Goal: Find contact information: Obtain details needed to contact an individual or organization

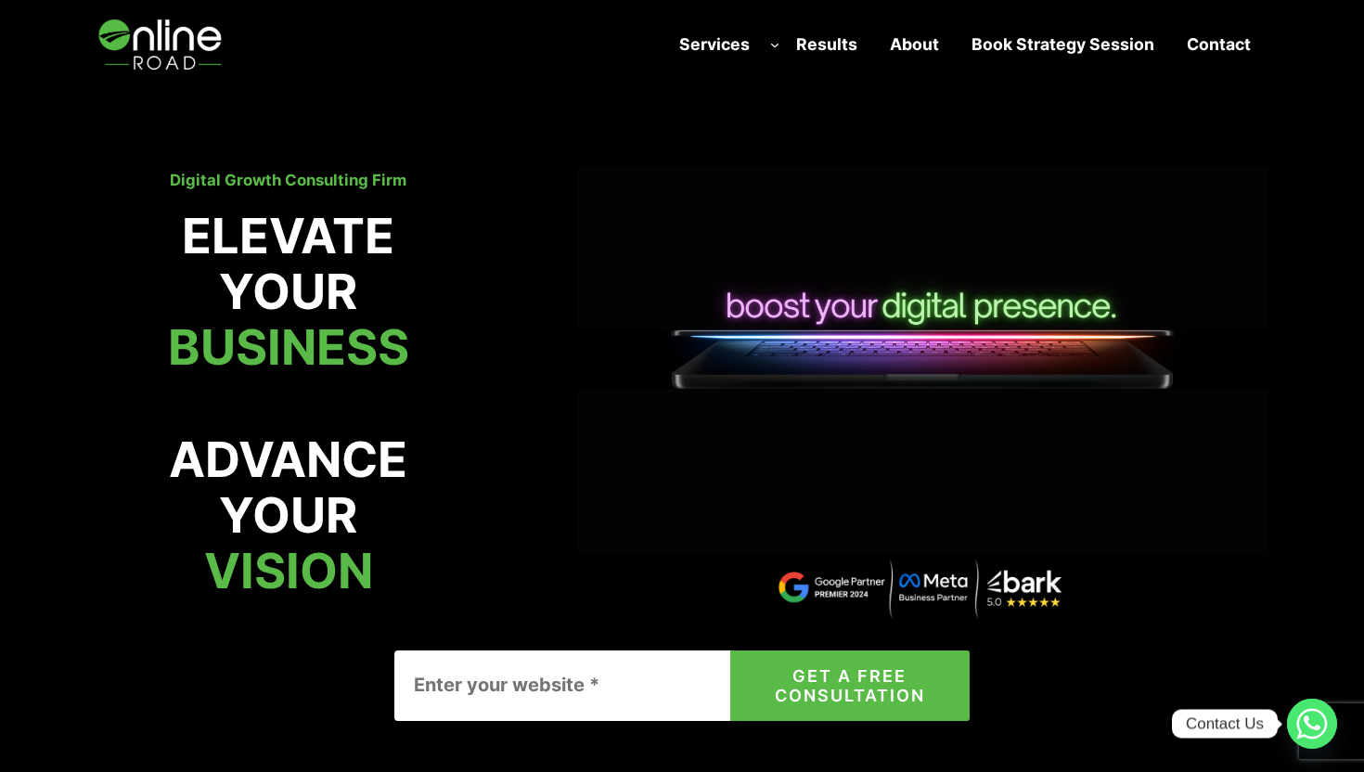
click at [1218, 46] on strong "Contact" at bounding box center [1219, 43] width 64 height 19
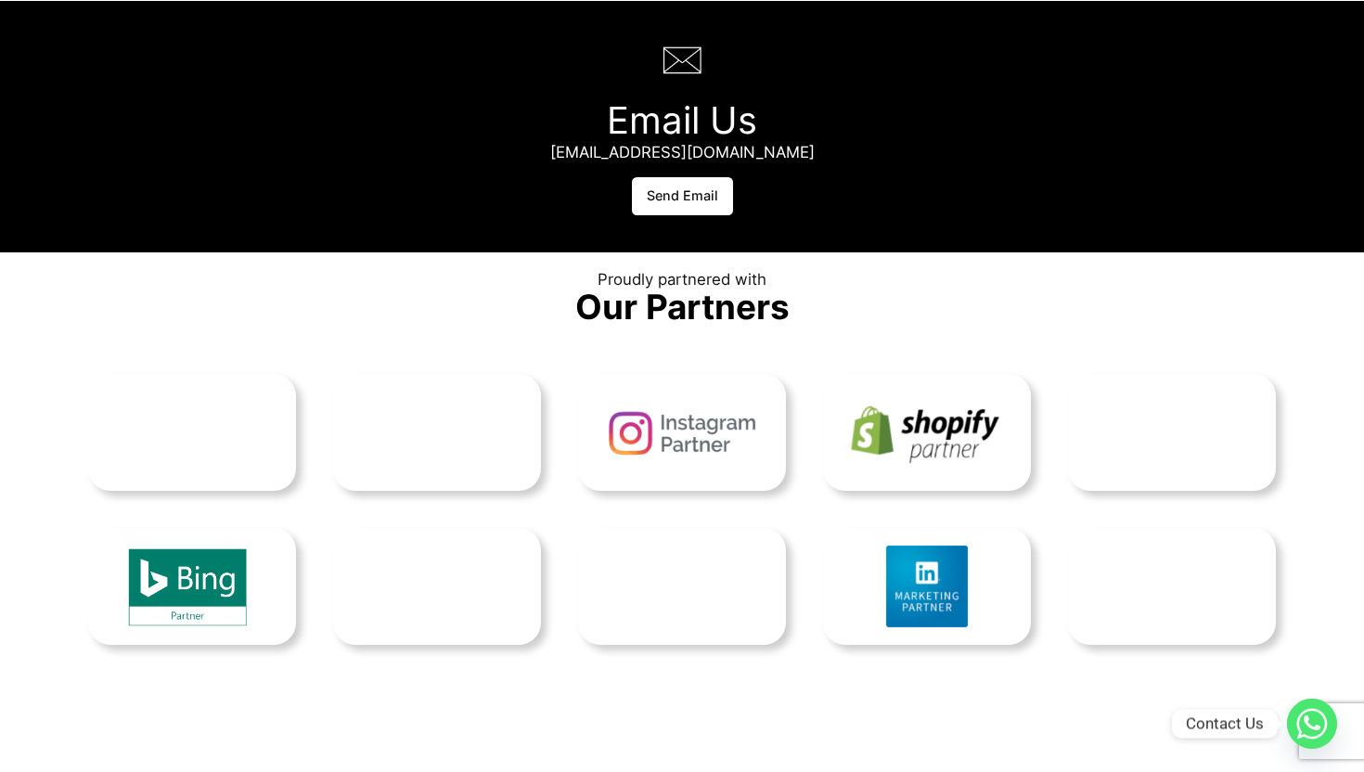
scroll to position [1880, 0]
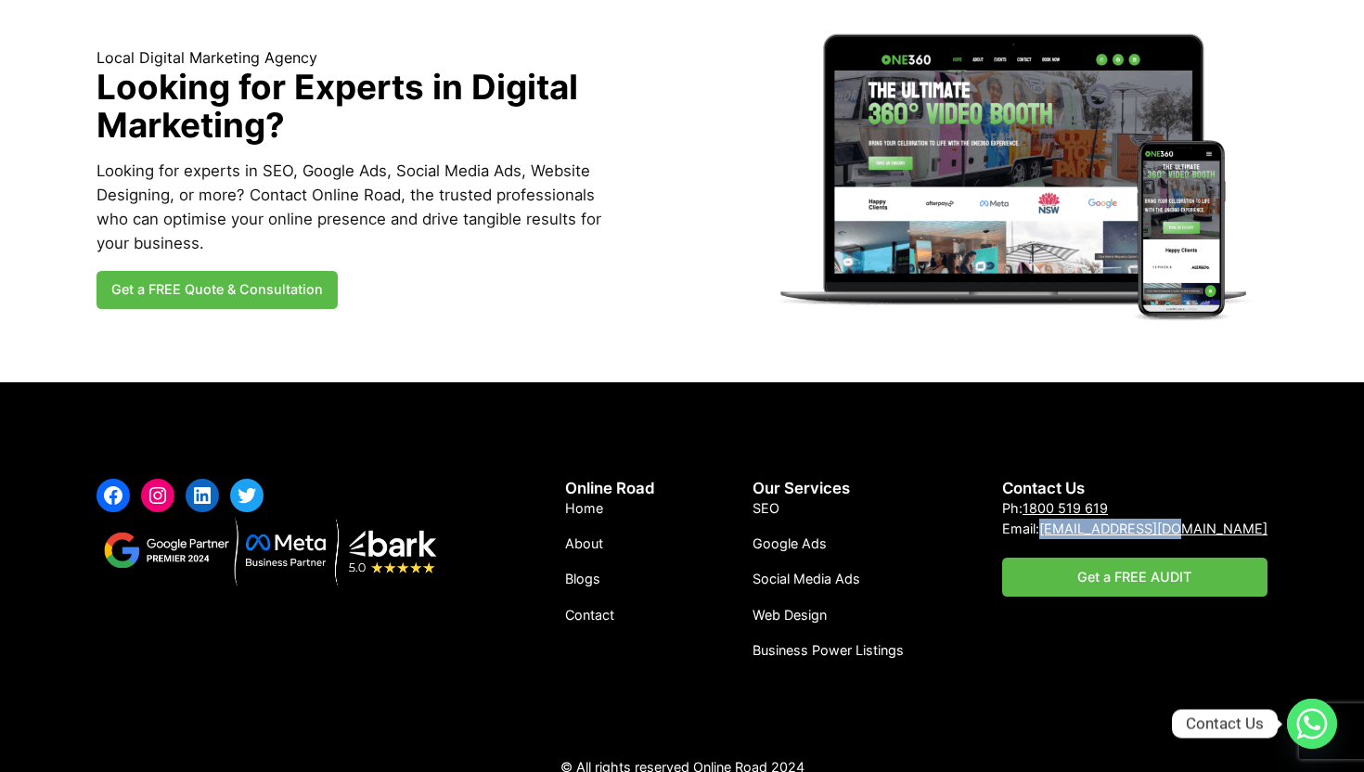
drag, startPoint x: 1276, startPoint y: 513, endPoint x: 1145, endPoint y: 513, distance: 130.8
click at [1145, 513] on div "Facebook Instagram LinkedIn Twitter Online Road Home About Blogs Contact Our Se…" at bounding box center [682, 587] width 1364 height 410
copy link "[EMAIL_ADDRESS][DOMAIN_NAME]"
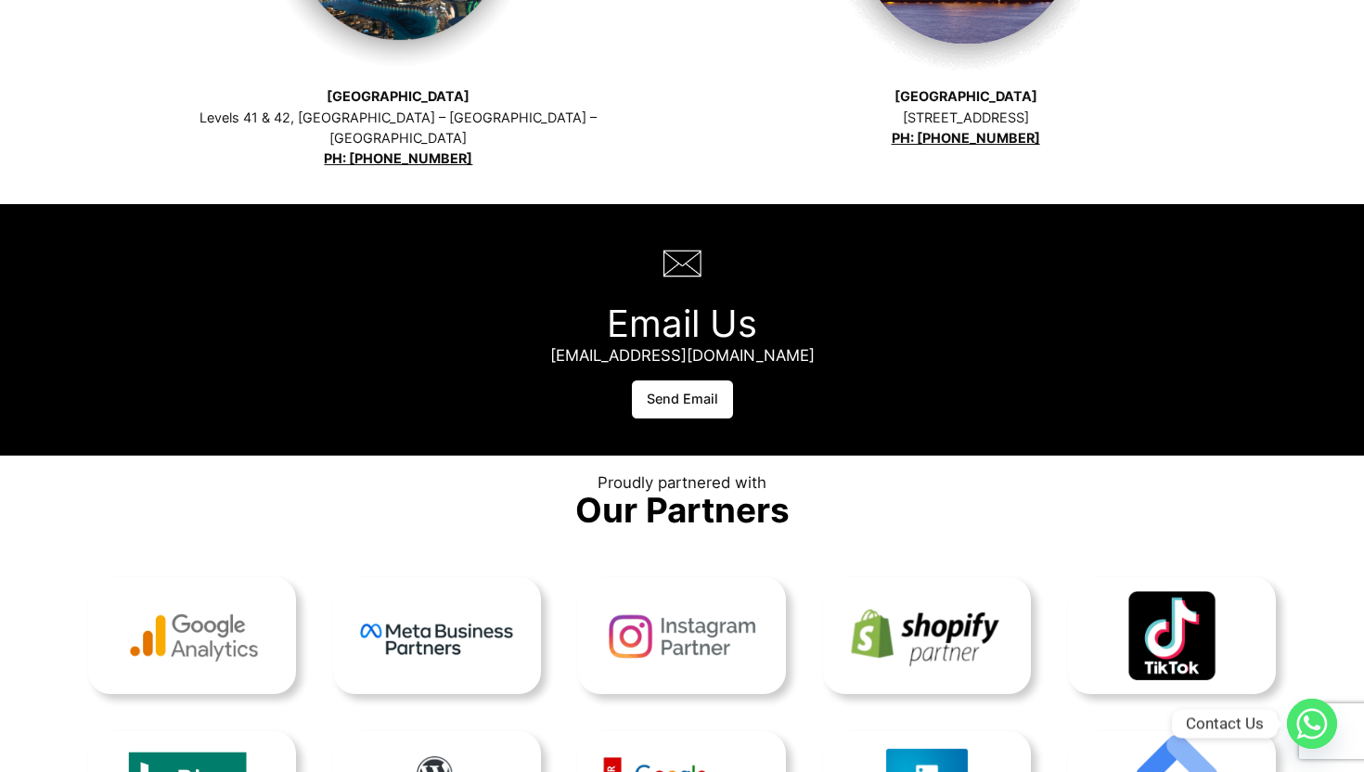
scroll to position [0, 0]
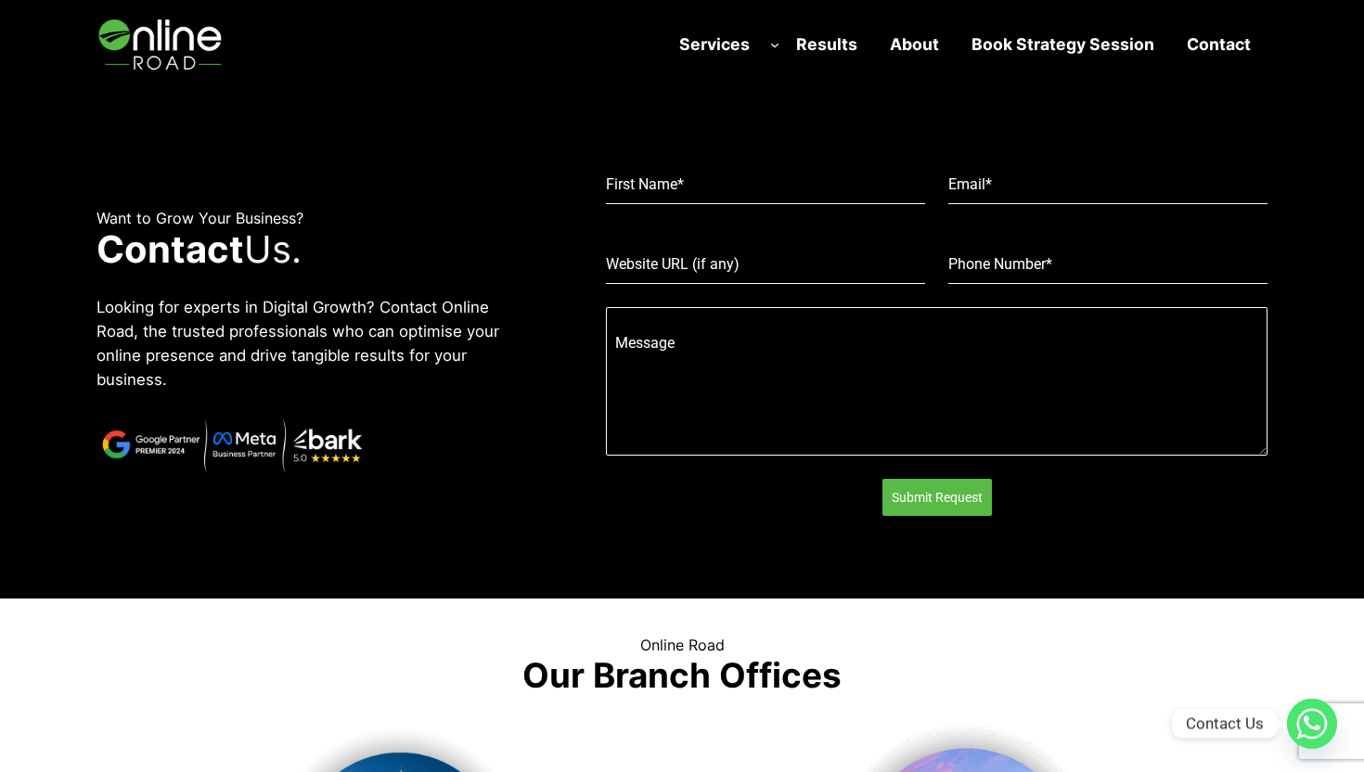
click at [1202, 54] on link "Contact" at bounding box center [1219, 44] width 96 height 42
